Goal: Find specific page/section: Find specific page/section

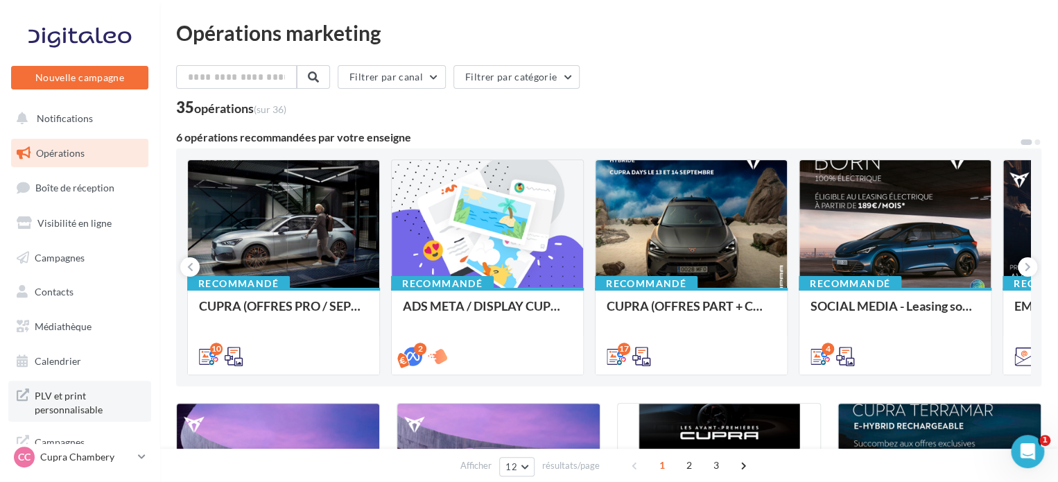
click at [72, 401] on span "PLV et print personnalisable" at bounding box center [89, 401] width 108 height 30
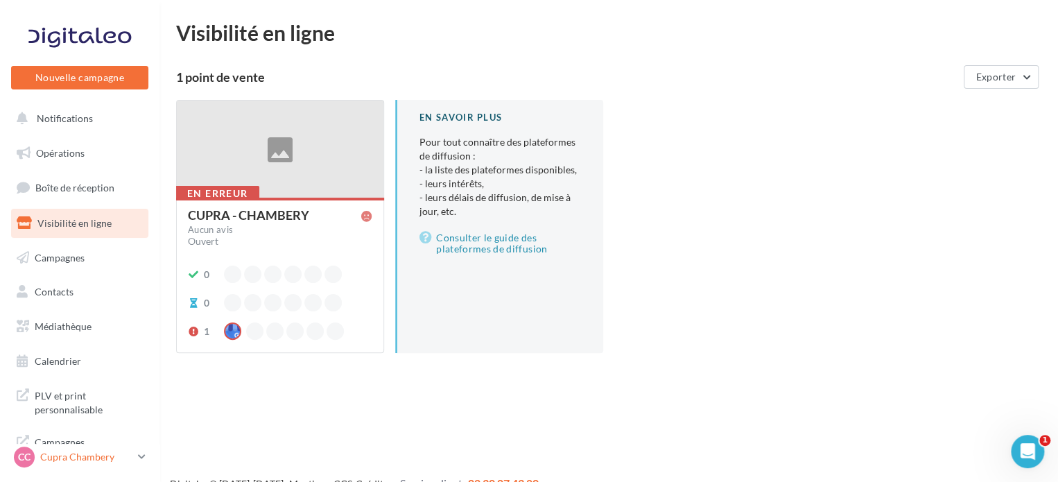
click at [69, 451] on p "Cupra Chambery" at bounding box center [86, 457] width 92 height 14
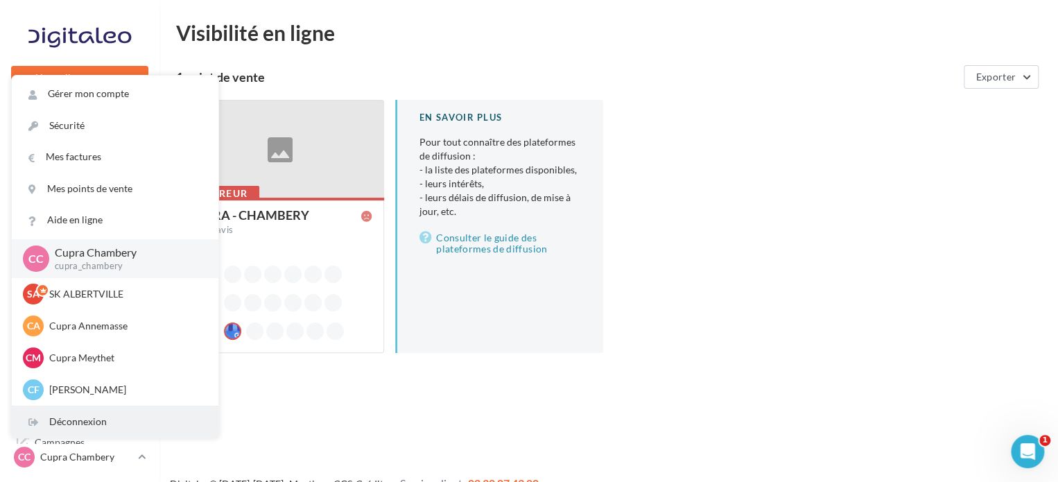
click at [83, 433] on div "Déconnexion" at bounding box center [115, 421] width 207 height 31
